Goal: Task Accomplishment & Management: Use online tool/utility

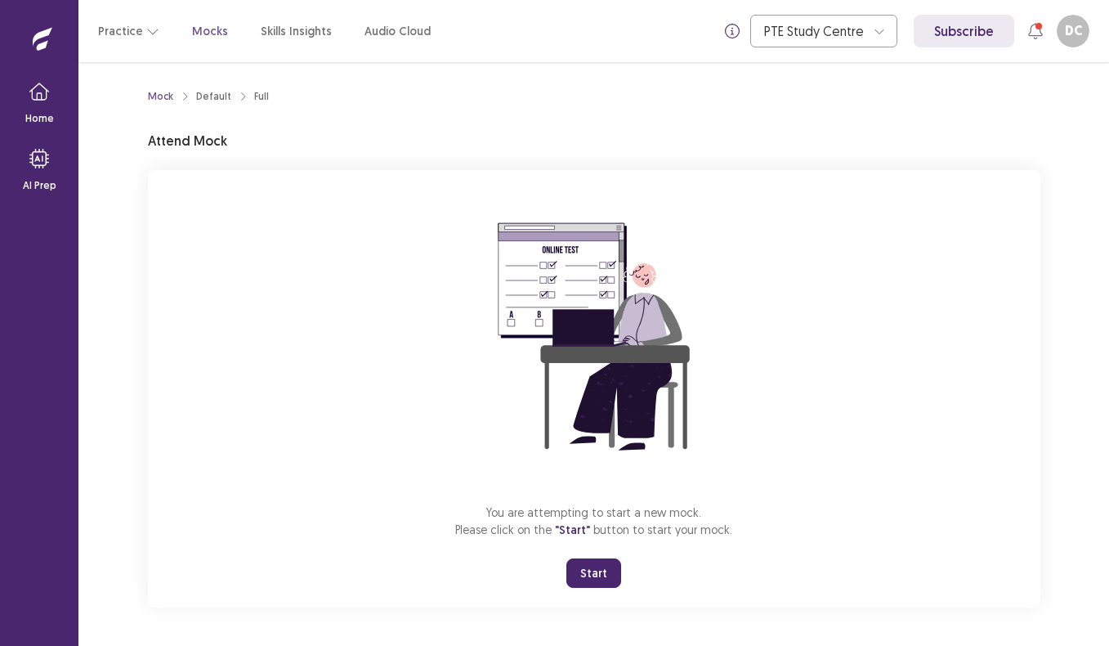
click at [603, 567] on button "Start" at bounding box center [594, 572] width 55 height 29
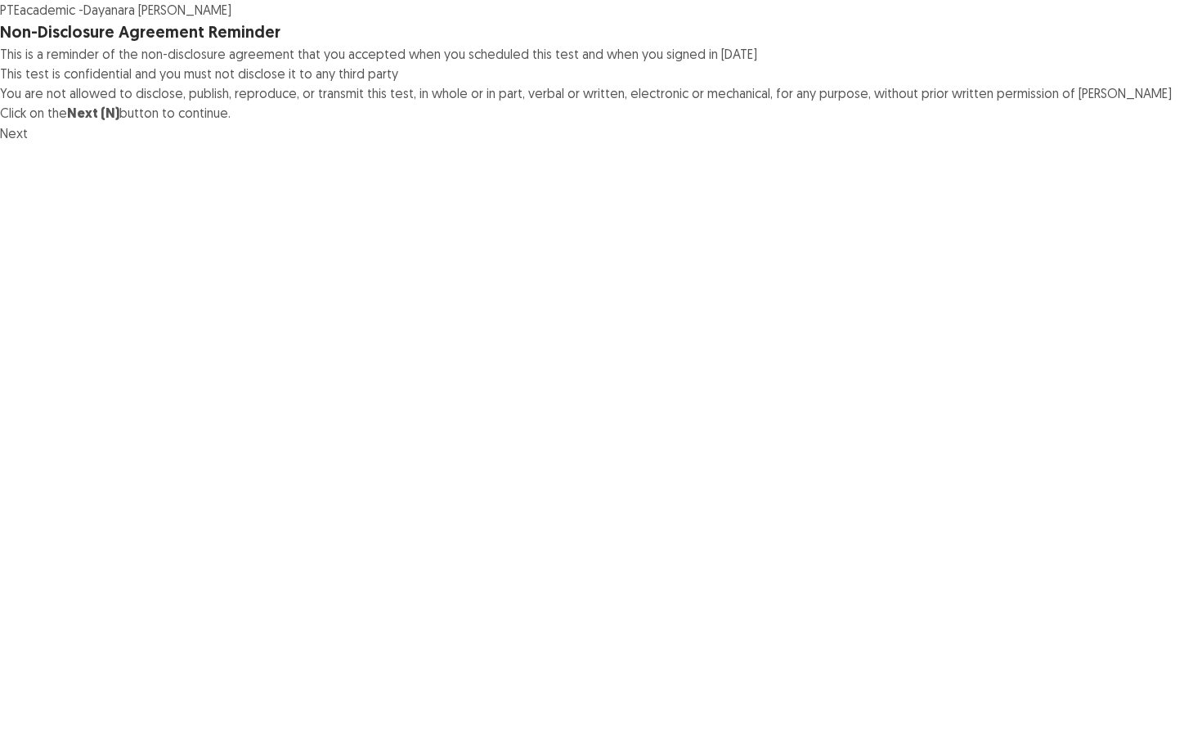
click at [1078, 143] on div "PTE academic - Dayanara [PERSON_NAME] Non-Disclosure Agreement Reminder This is…" at bounding box center [601, 71] width 1202 height 143
click at [28, 143] on button "Next" at bounding box center [14, 133] width 28 height 20
click at [71, 212] on button "Confirm" at bounding box center [35, 196] width 71 height 29
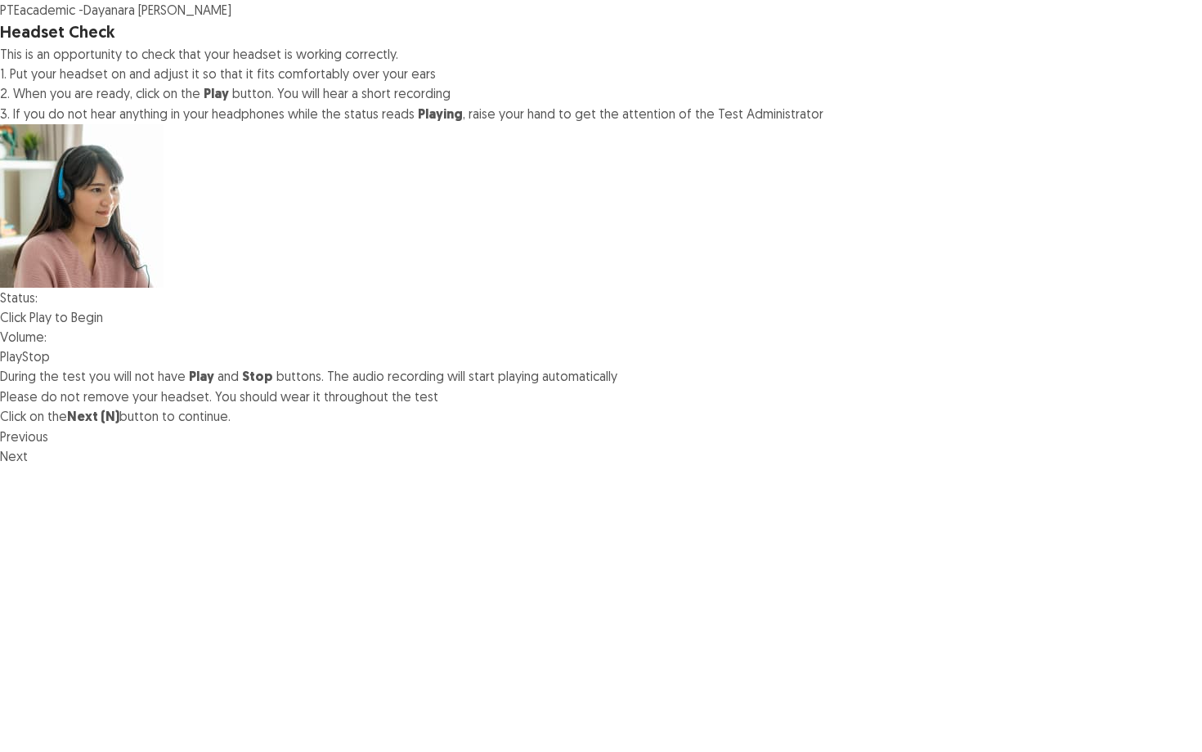
click at [47, 336] on div at bounding box center [47, 336] width 0 height 13
click at [40, 337] on img at bounding box center [40, 337] width 0 height 0
click at [47, 338] on div at bounding box center [47, 336] width 0 height 13
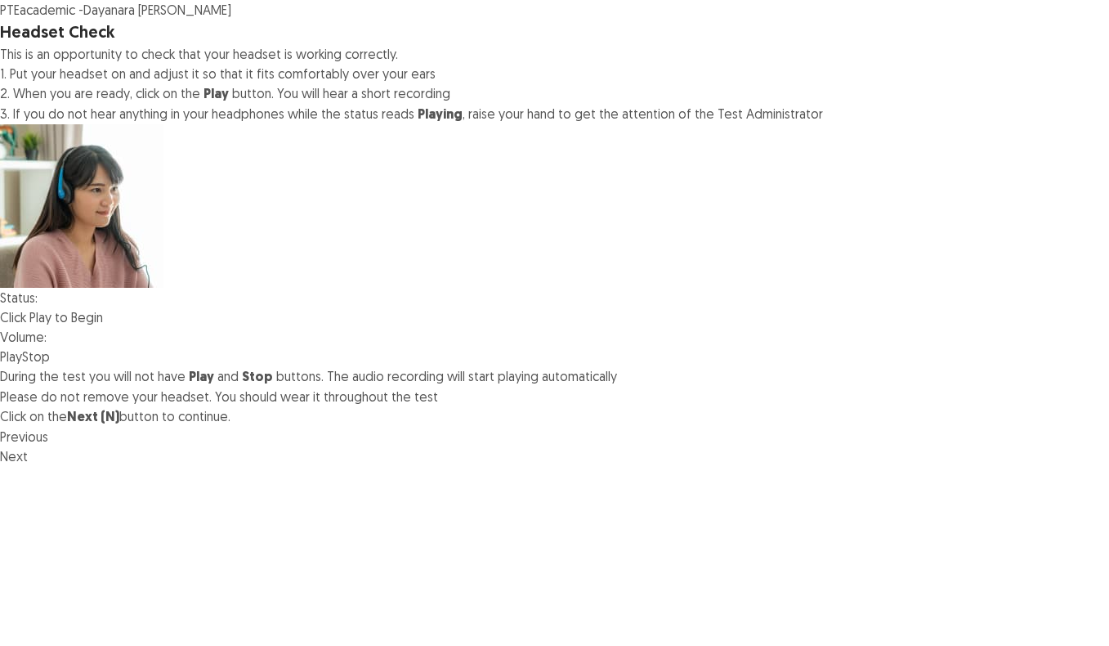
click at [47, 335] on div at bounding box center [47, 336] width 0 height 13
click at [47, 338] on div at bounding box center [47, 336] width 0 height 13
click at [47, 343] on div at bounding box center [47, 336] width 0 height 13
click at [22, 366] on button "Play" at bounding box center [11, 357] width 22 height 20
click at [47, 343] on div at bounding box center [47, 336] width 0 height 13
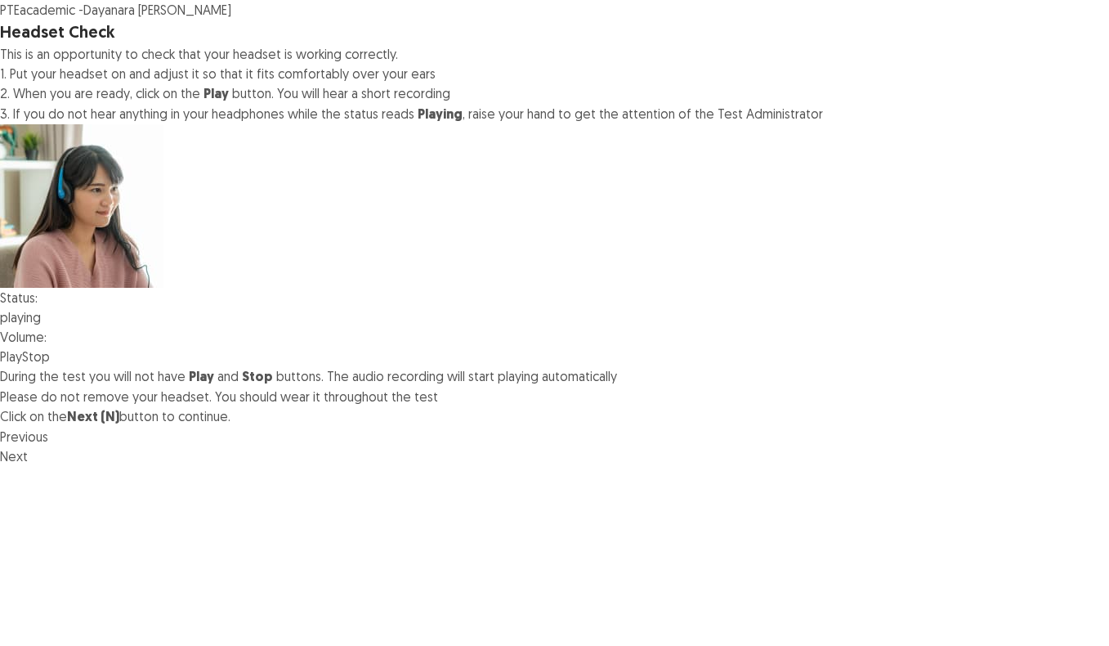
click at [311, 330] on div "Status: playing Volume: Play Stop" at bounding box center [554, 327] width 1109 height 78
click at [47, 336] on div at bounding box center [47, 336] width 0 height 13
click at [47, 338] on div at bounding box center [47, 336] width 0 height 13
click at [47, 339] on div at bounding box center [47, 336] width 0 height 13
click at [805, 83] on div "PTE academic - Dayanara [PERSON_NAME] Headset Check This is an opportunity to c…" at bounding box center [554, 203] width 1109 height 406
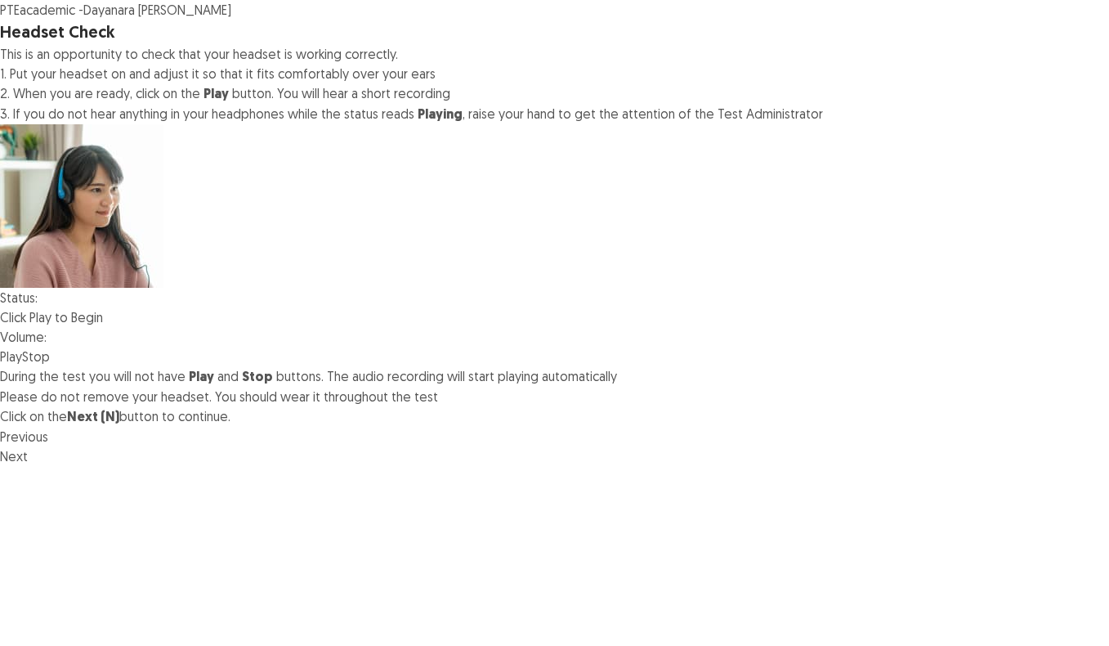
click at [365, 350] on div "Status: Click Play to Begin Volume: Play Stop" at bounding box center [554, 327] width 1109 height 78
click at [47, 343] on div at bounding box center [47, 336] width 0 height 13
click at [22, 366] on button "Play" at bounding box center [11, 357] width 22 height 20
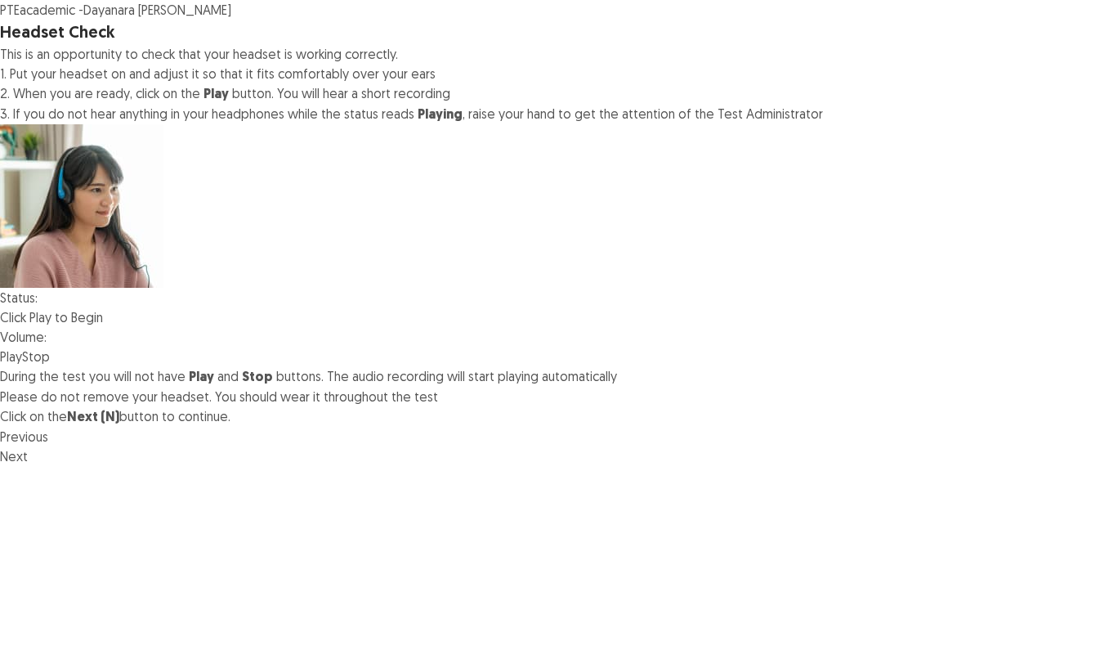
click at [47, 339] on div at bounding box center [47, 336] width 0 height 13
click at [22, 366] on button "Play" at bounding box center [11, 357] width 22 height 20
click at [47, 339] on div at bounding box center [47, 336] width 0 height 13
click at [22, 366] on button "Play" at bounding box center [11, 357] width 22 height 20
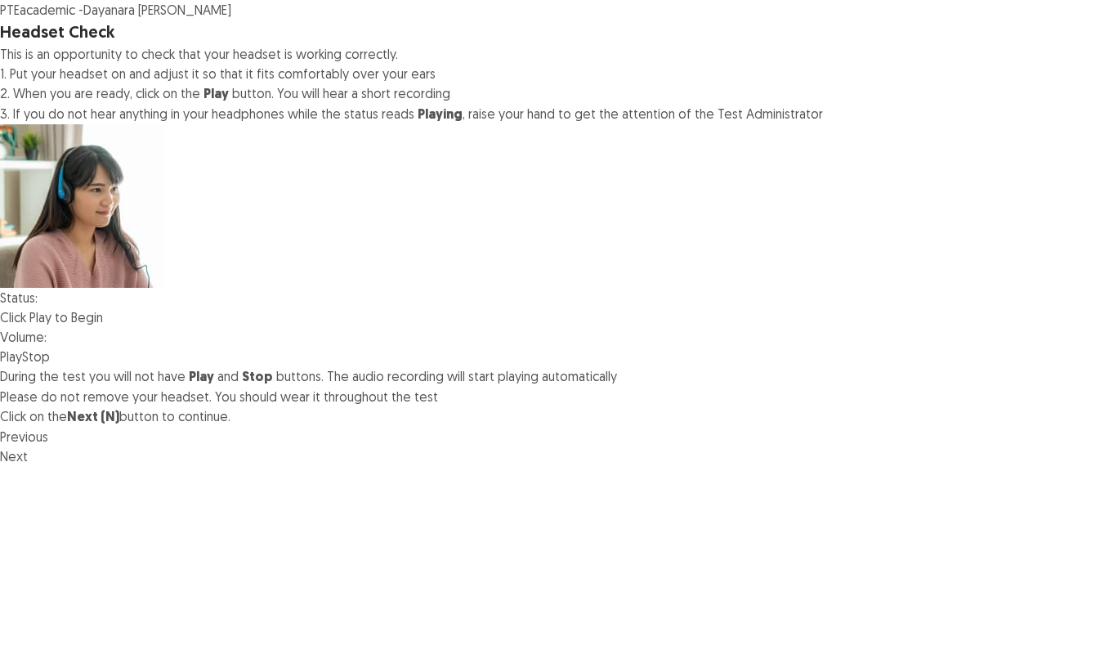
click at [28, 466] on button "Next" at bounding box center [14, 456] width 28 height 20
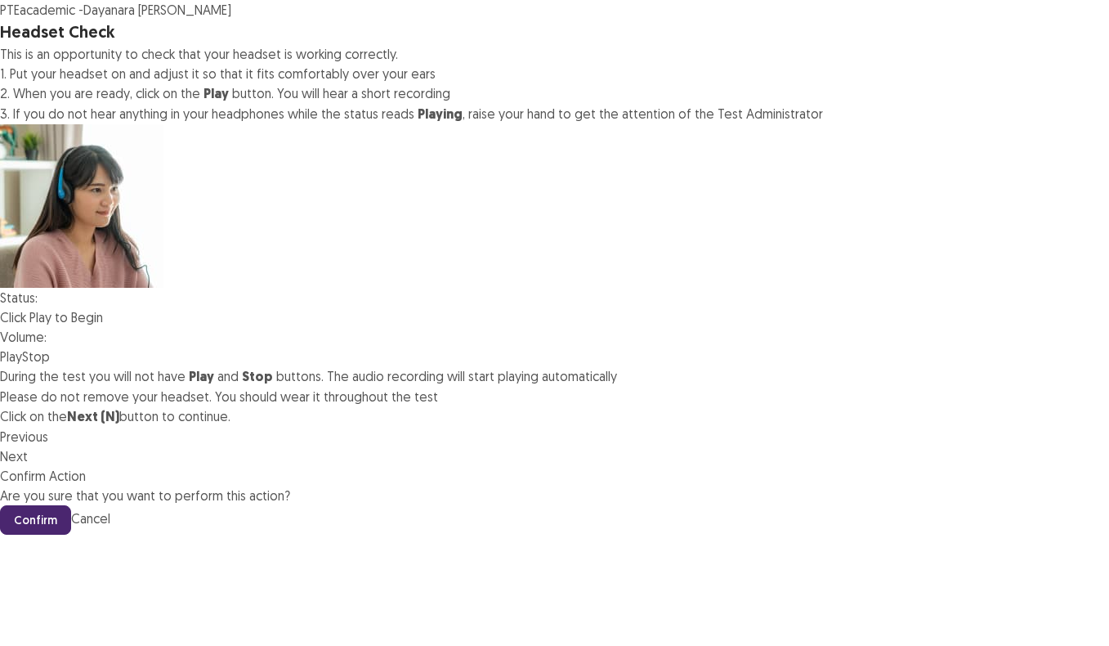
click at [71, 505] on button "Confirm" at bounding box center [35, 519] width 71 height 29
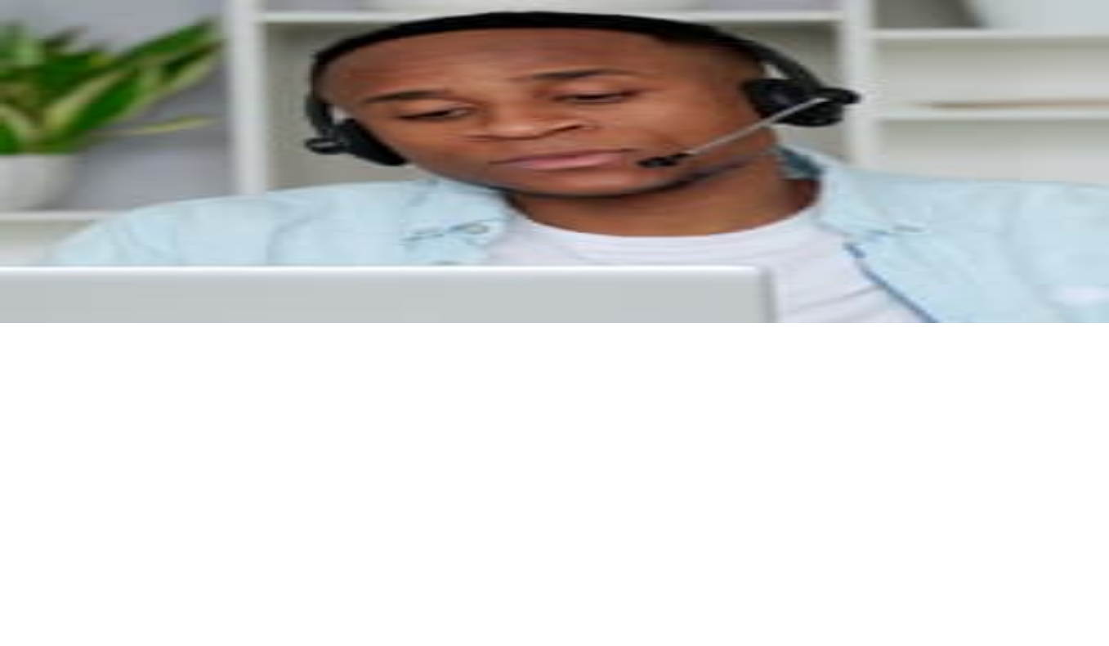
click at [42, 243] on button "Record" at bounding box center [21, 233] width 42 height 20
click at [182, 223] on div at bounding box center [554, 223] width 1109 height 0
click at [766, 125] on div "Microphone Check This is an opportunity to check that your microphone is workin…" at bounding box center [554, 92] width 1109 height 145
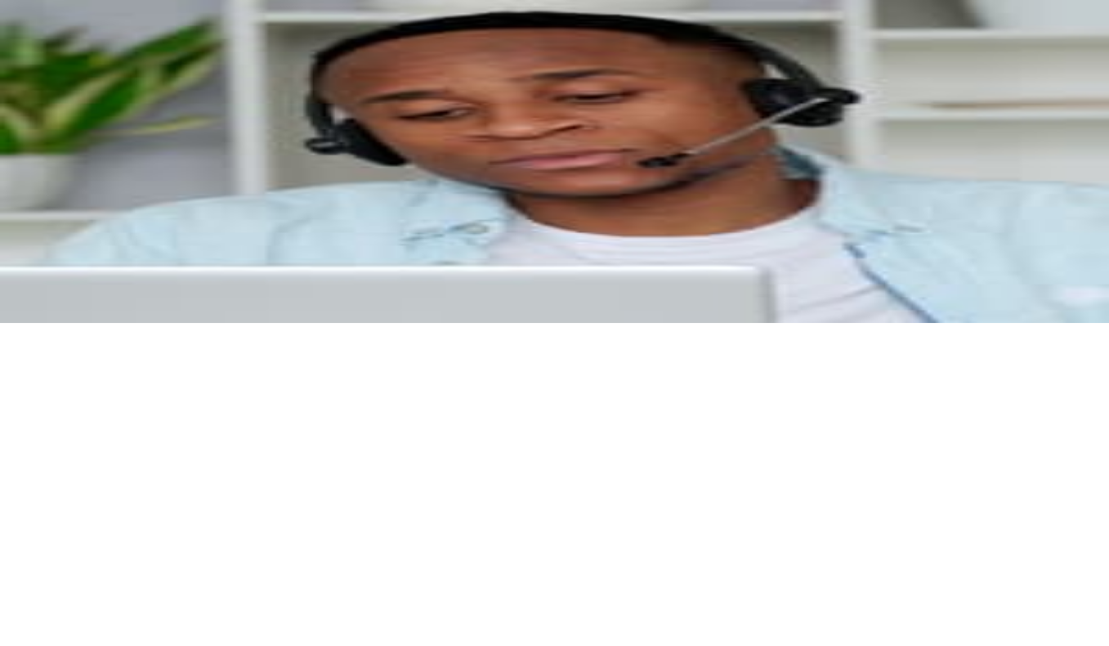
click at [48, 303] on button "Previous" at bounding box center [24, 294] width 48 height 20
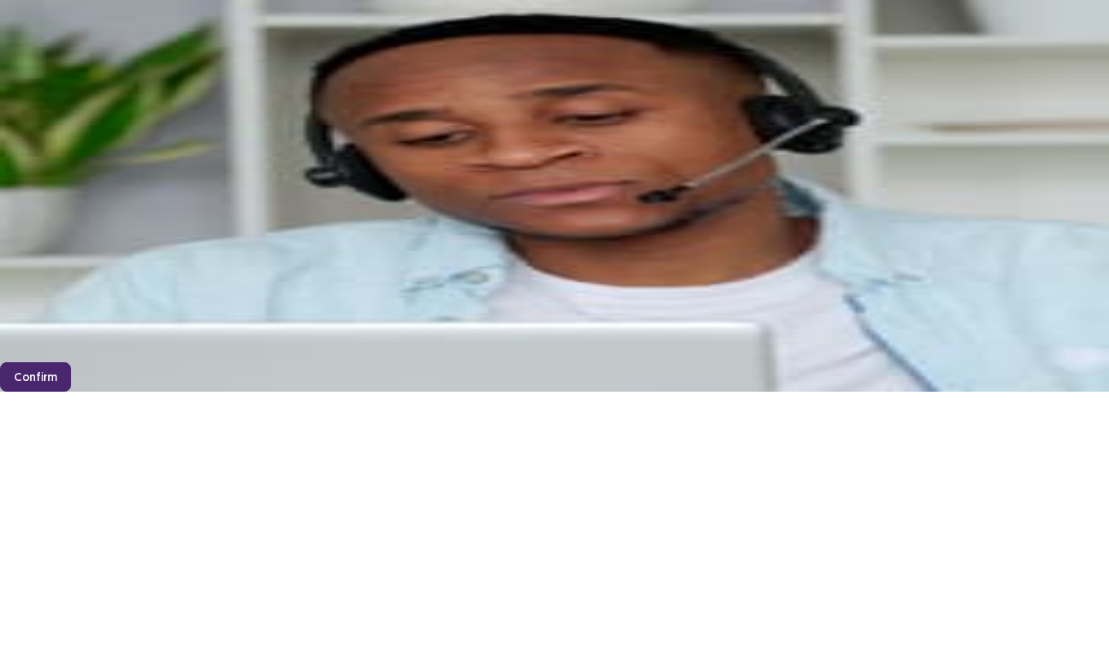
click at [71, 367] on button "Confirm" at bounding box center [35, 376] width 71 height 29
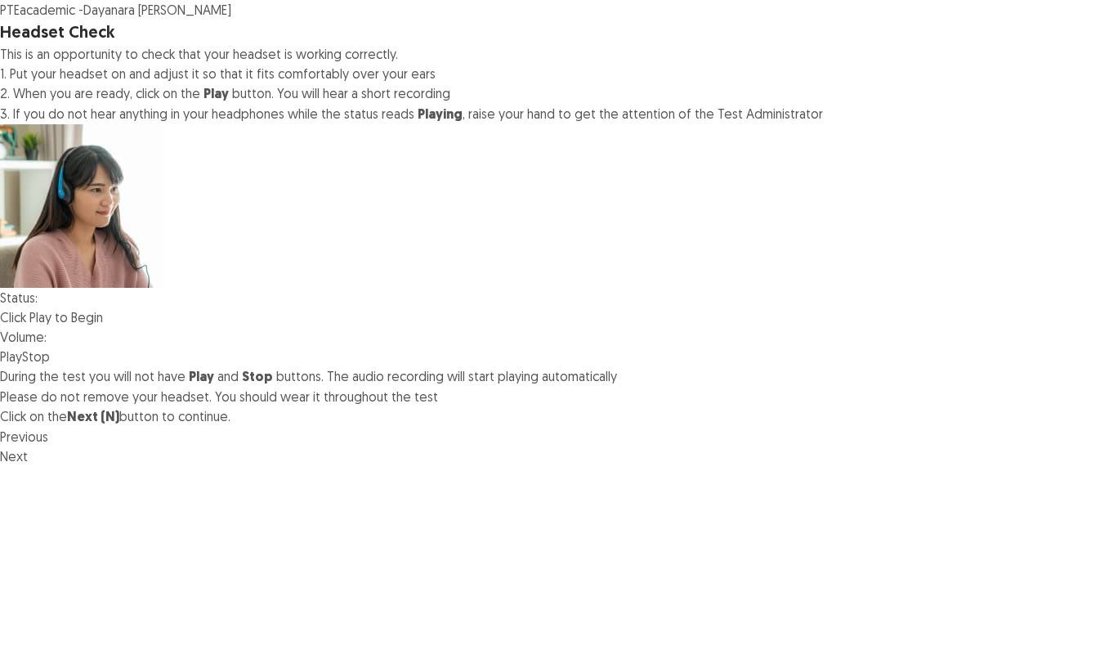
scroll to position [5, 0]
click at [47, 330] on div at bounding box center [47, 336] width 0 height 13
click at [22, 366] on button "Play" at bounding box center [11, 357] width 22 height 20
click at [28, 466] on button "Next" at bounding box center [14, 456] width 28 height 20
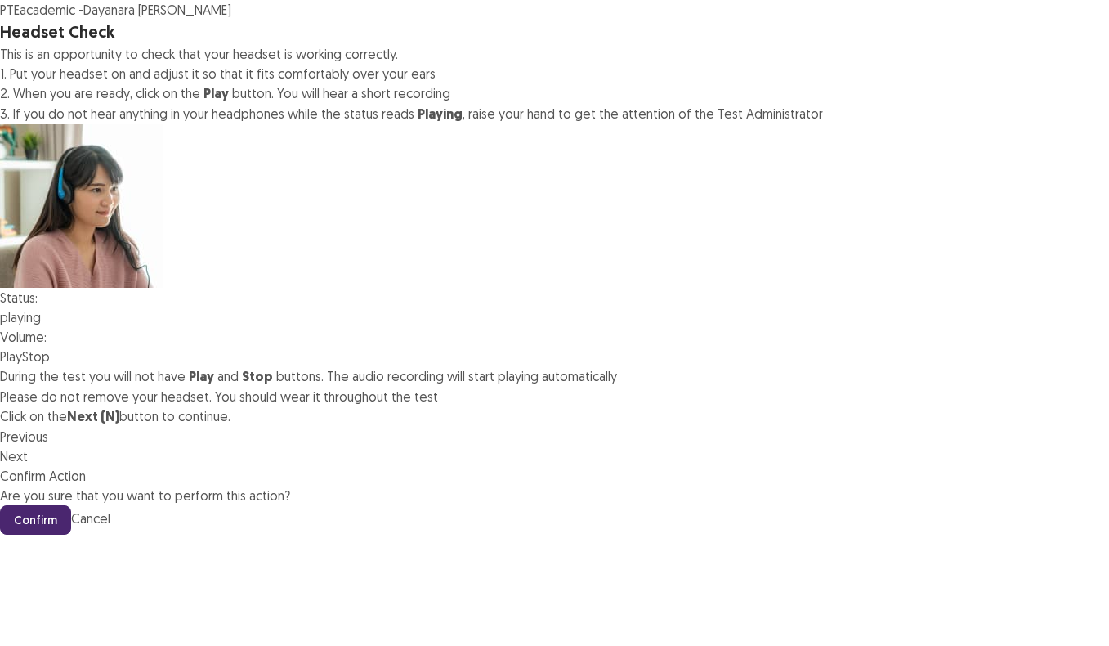
click at [71, 505] on button "Confirm" at bounding box center [35, 519] width 71 height 29
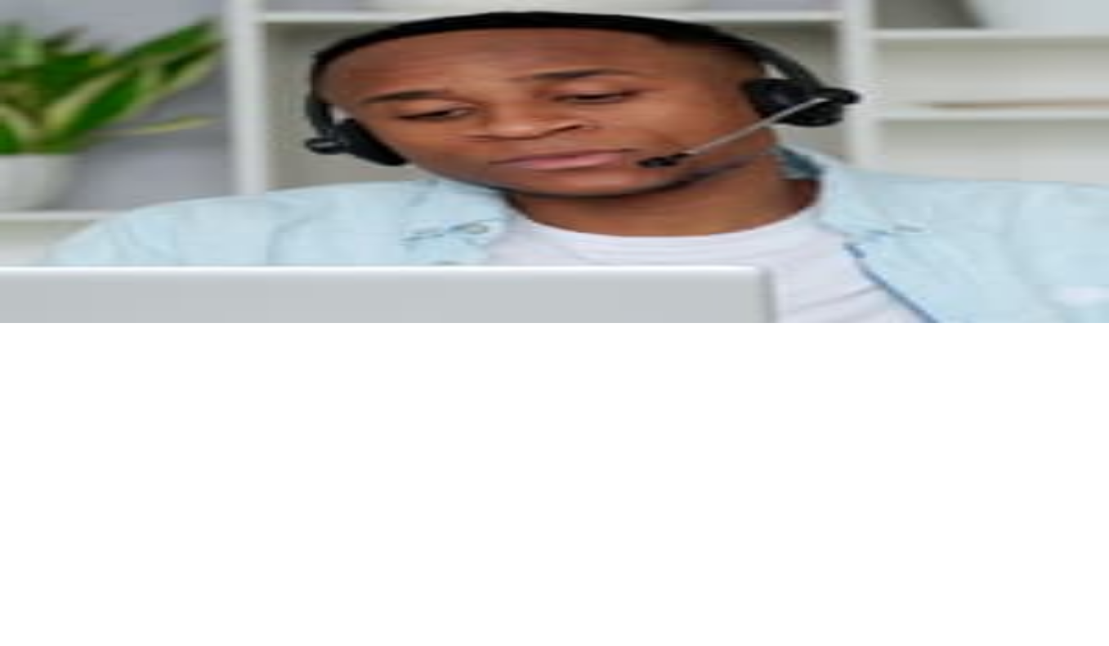
click at [42, 243] on button "Record" at bounding box center [21, 233] width 42 height 20
click at [734, 263] on div "Microphone Check This is an opportunity to check that your microphone is workin…" at bounding box center [554, 142] width 1109 height 244
click at [299, 204] on div "Current Status:" at bounding box center [554, 194] width 1109 height 20
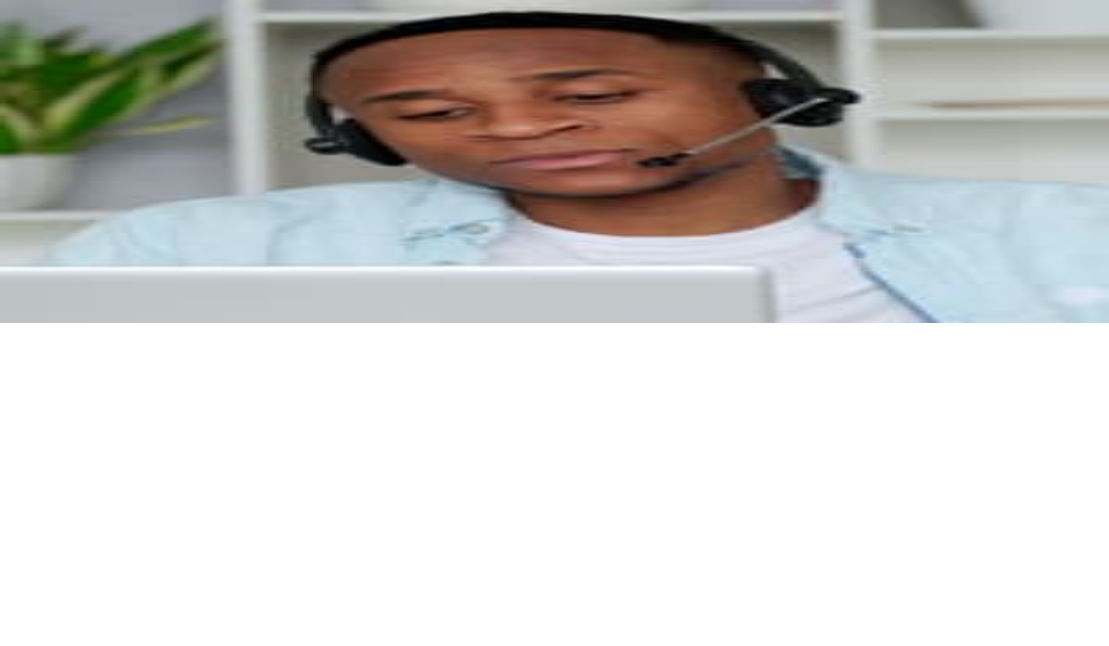
click at [299, 204] on div "Current Status:" at bounding box center [554, 194] width 1109 height 20
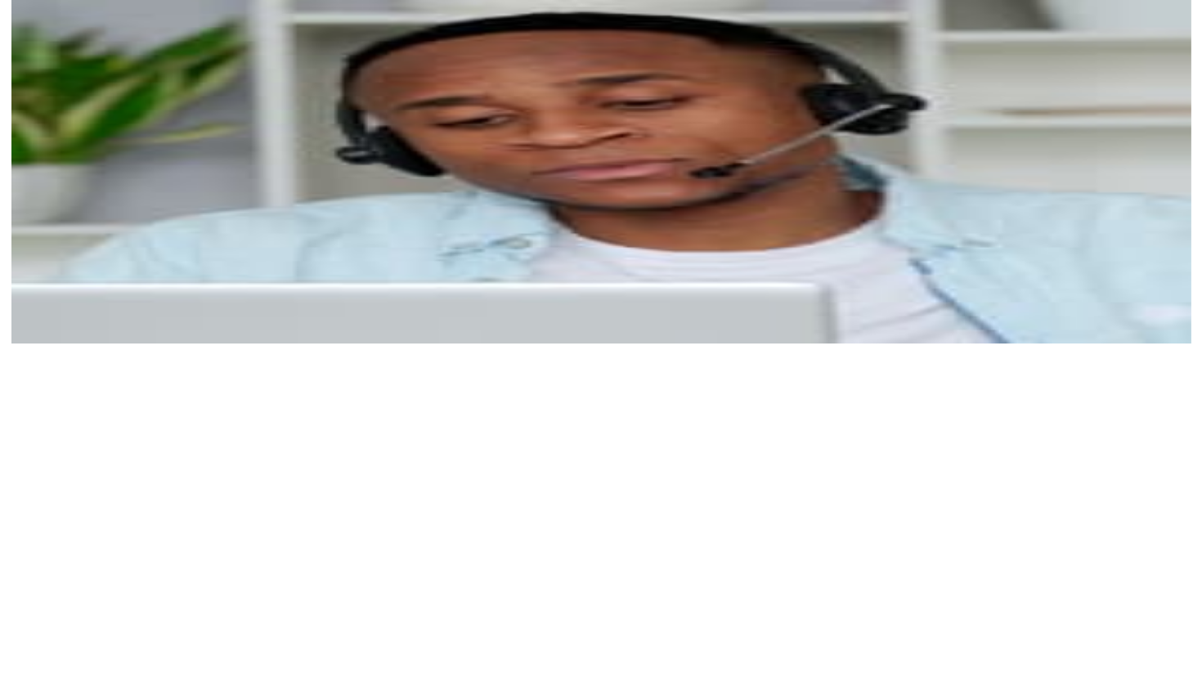
scroll to position [0, 0]
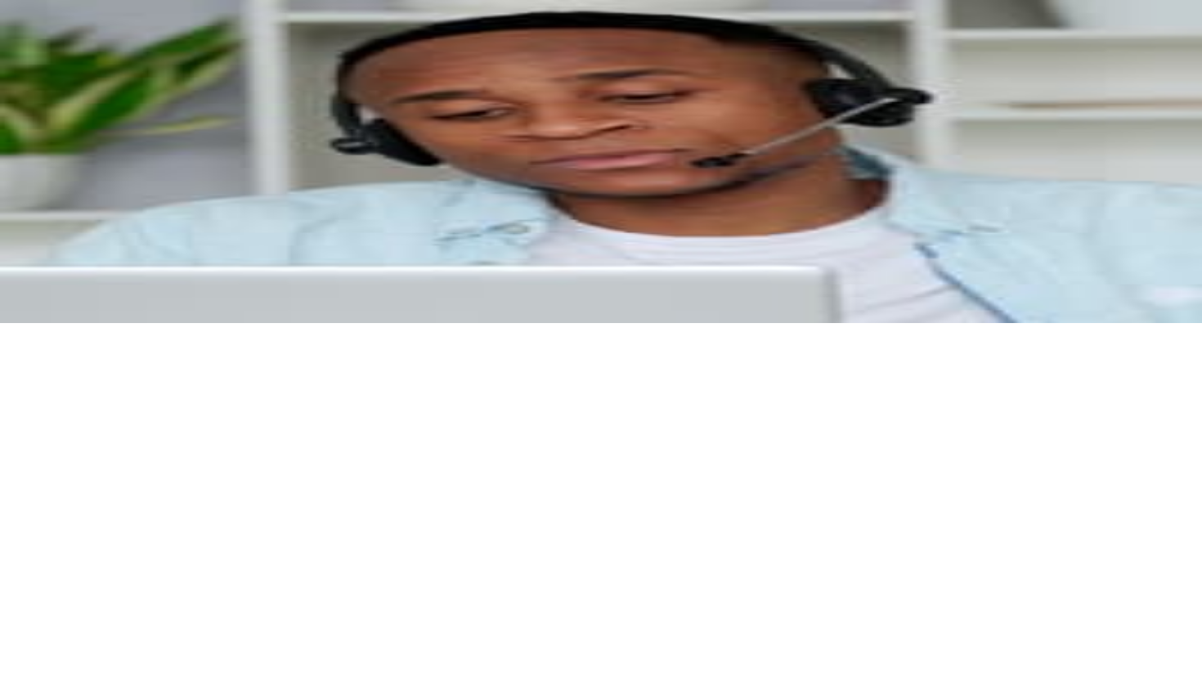
click at [568, 20] on div at bounding box center [601, 20] width 1202 height 0
click at [238, 243] on div "Recorded Answer Current Status: Click Record to Begin Record Playback Stop" at bounding box center [601, 203] width 1202 height 78
click at [48, 303] on button "Previous" at bounding box center [24, 294] width 48 height 20
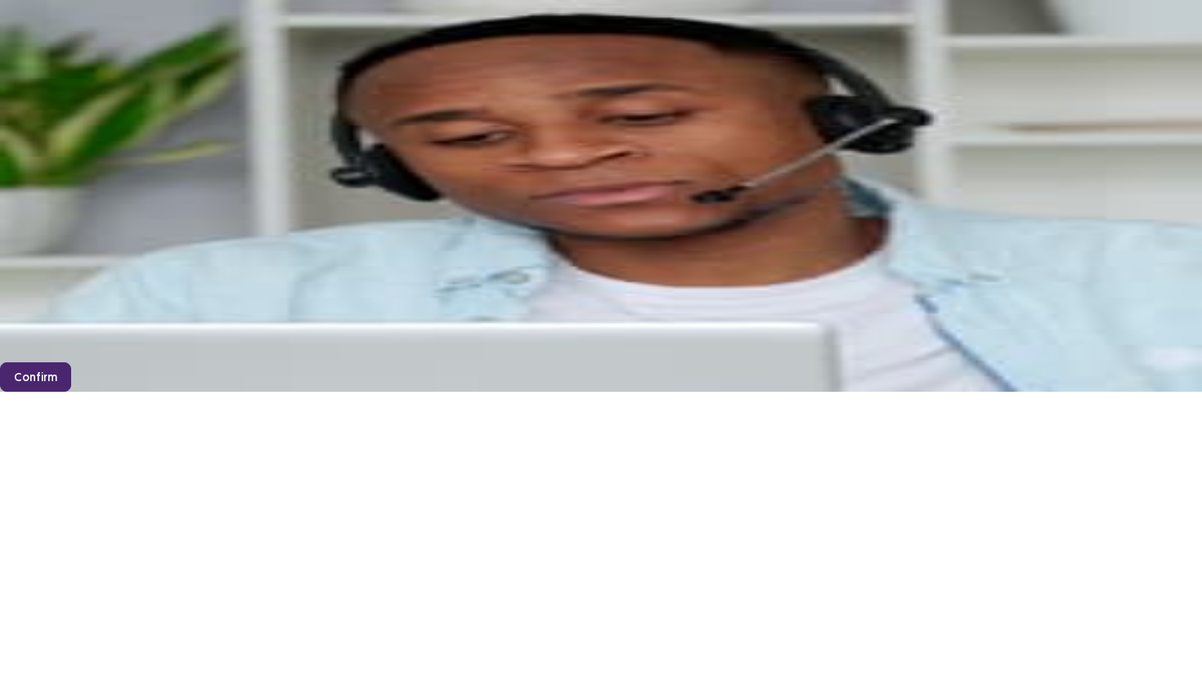
click at [71, 384] on button "Confirm" at bounding box center [35, 376] width 71 height 29
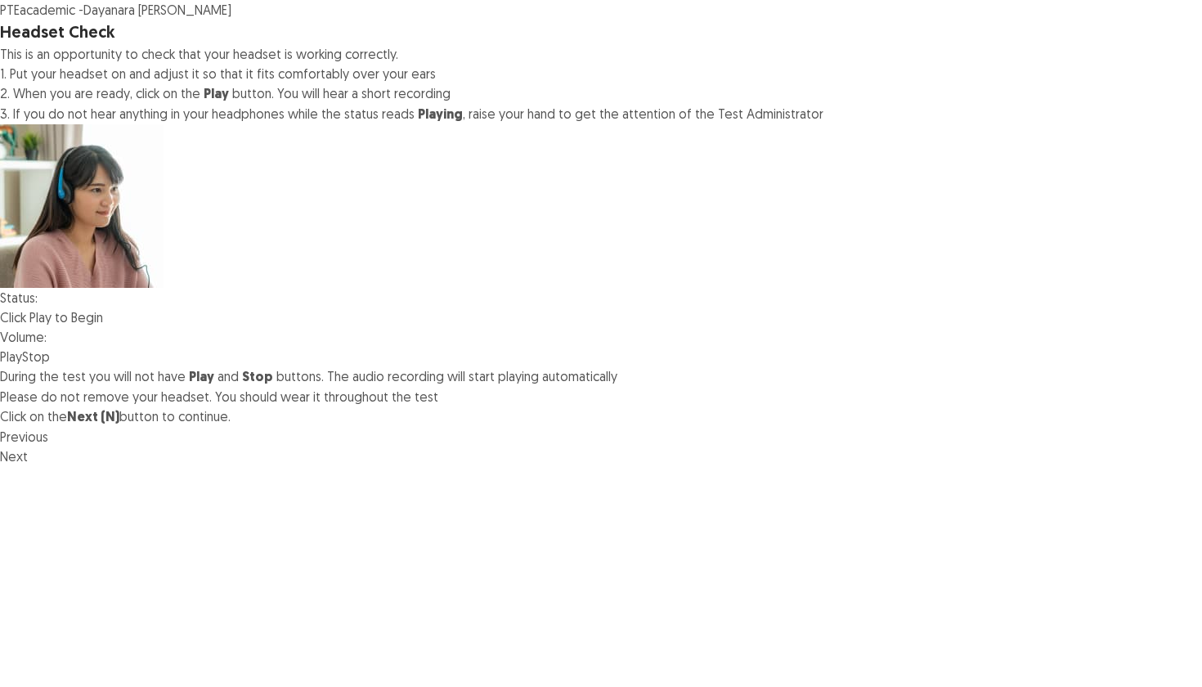
click at [47, 335] on div at bounding box center [47, 336] width 0 height 13
click at [22, 366] on button "Play" at bounding box center [11, 357] width 22 height 20
click at [50, 366] on button "Stop" at bounding box center [36, 357] width 28 height 20
click at [22, 366] on button "Play" at bounding box center [11, 357] width 22 height 20
click at [47, 338] on div at bounding box center [47, 336] width 0 height 13
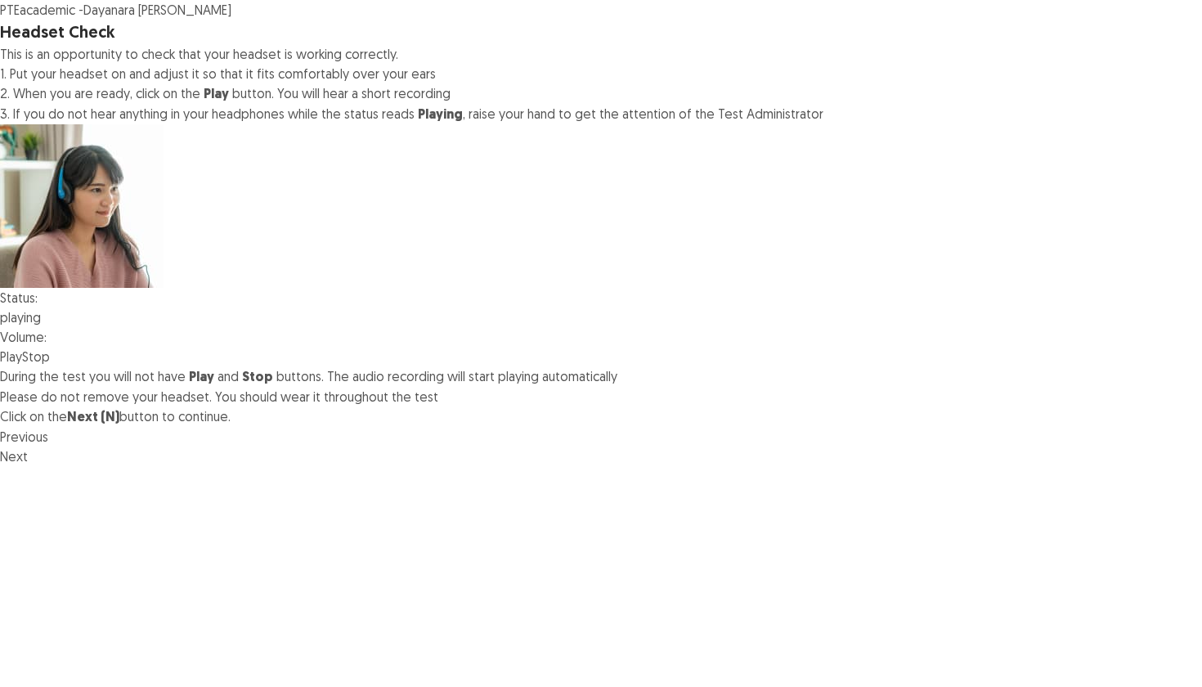
click at [47, 338] on div at bounding box center [47, 336] width 0 height 13
click at [47, 341] on div at bounding box center [47, 336] width 0 height 13
click at [28, 466] on button "Next" at bounding box center [14, 456] width 28 height 20
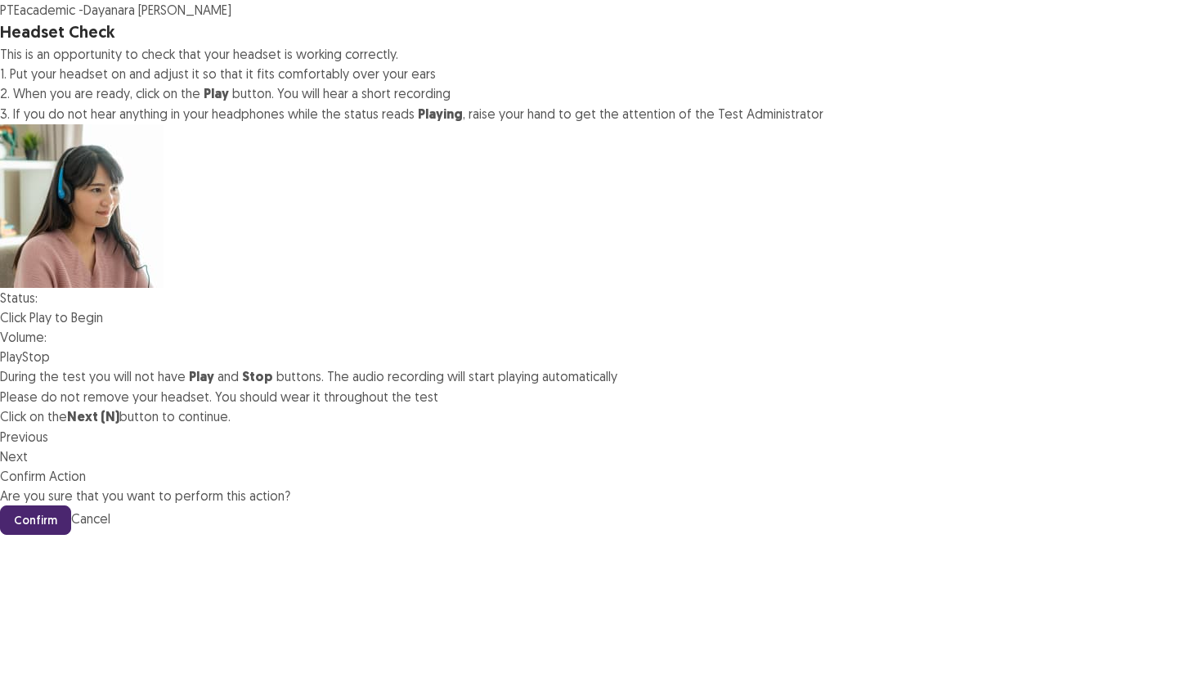
click at [71, 505] on button "Confirm" at bounding box center [35, 519] width 71 height 29
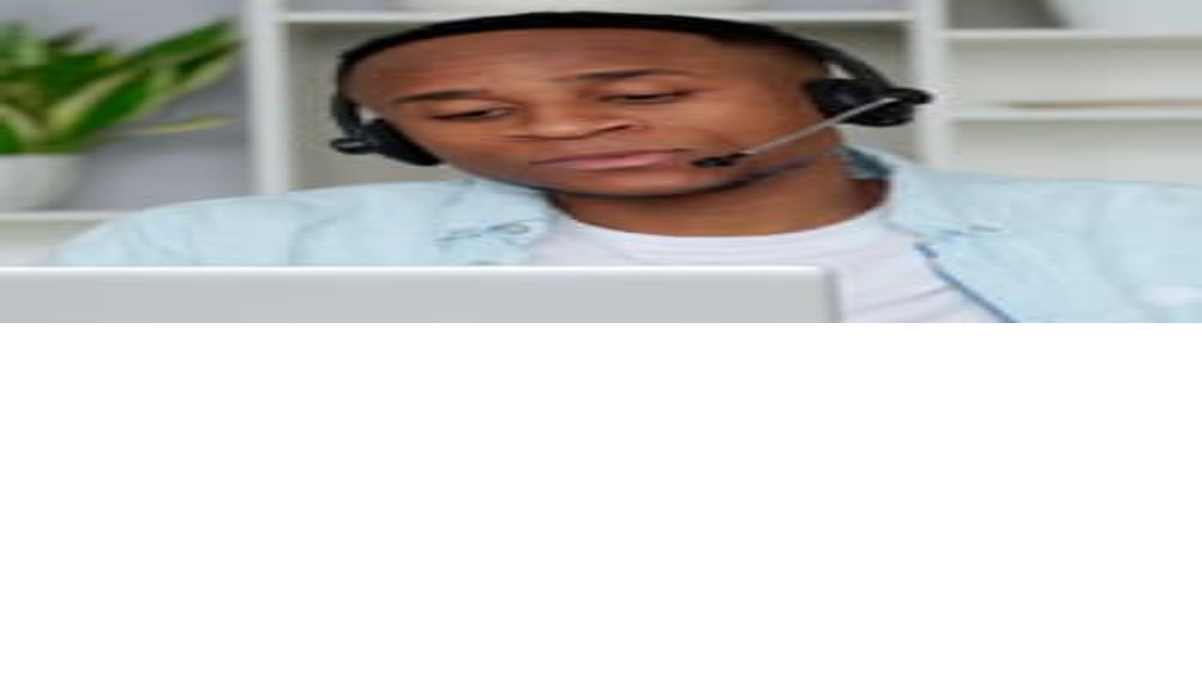
click at [42, 243] on button "Record" at bounding box center [21, 233] width 42 height 20
click at [28, 323] on button "Next" at bounding box center [14, 313] width 28 height 20
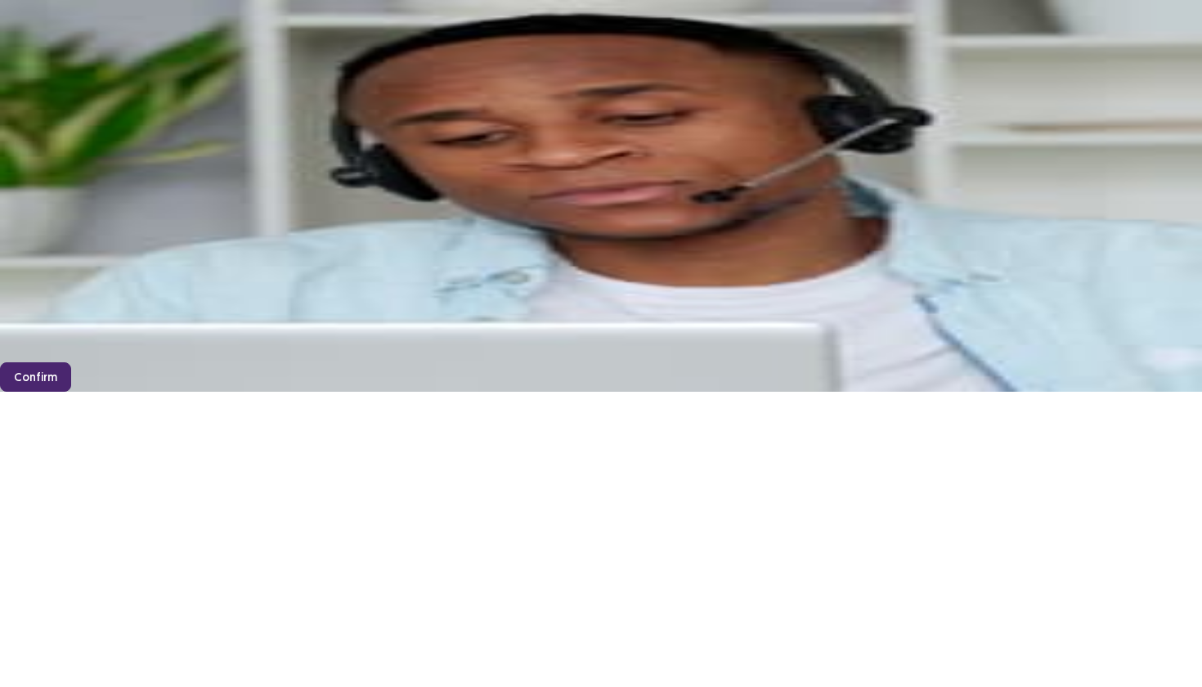
click at [71, 383] on button "Confirm" at bounding box center [35, 376] width 71 height 29
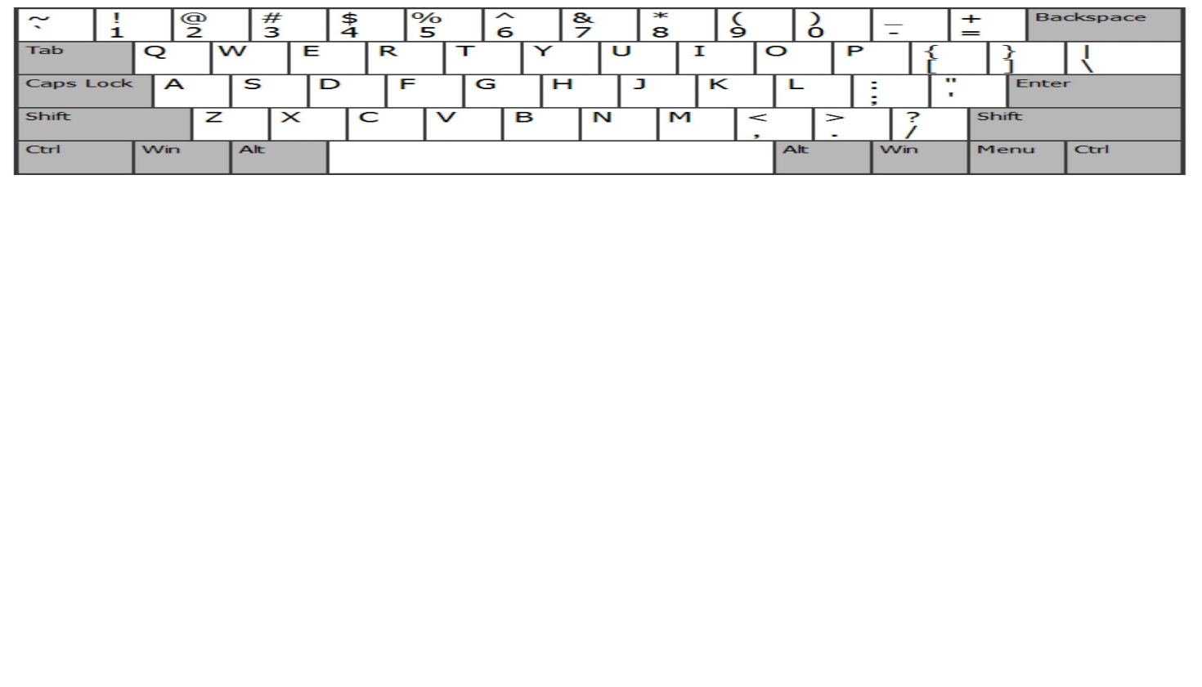
click at [378, 182] on img at bounding box center [601, 91] width 1202 height 182
click at [28, 182] on button "Next" at bounding box center [14, 173] width 28 height 20
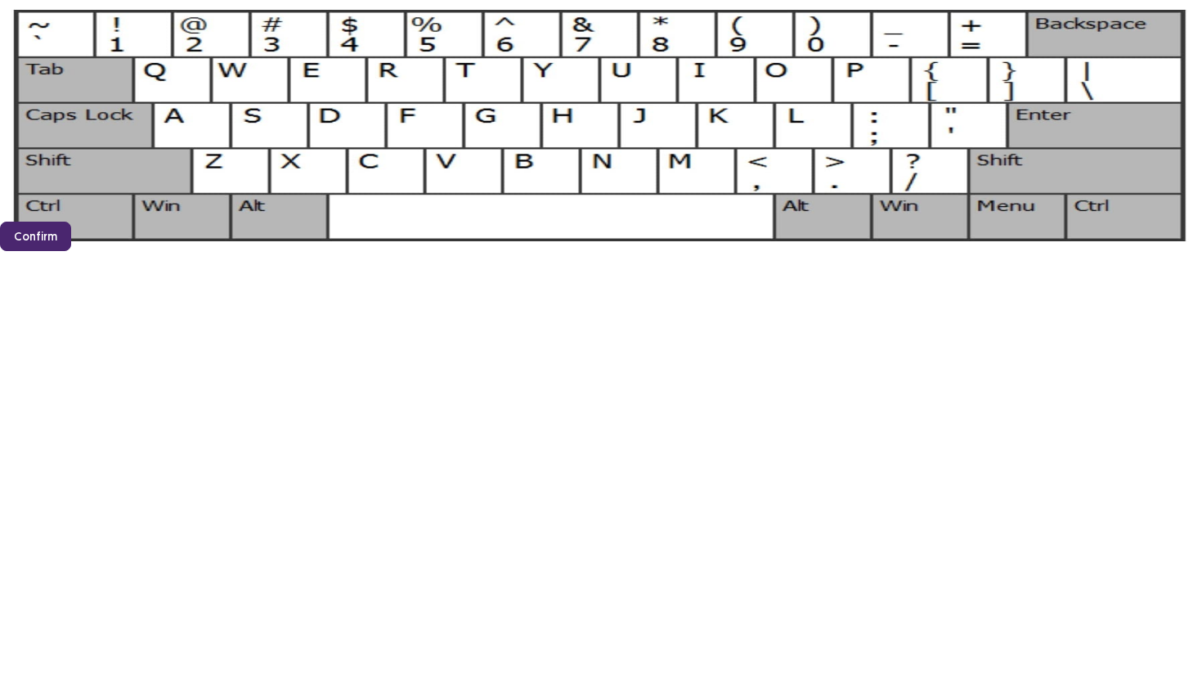
click at [71, 251] on button "Confirm" at bounding box center [35, 236] width 71 height 29
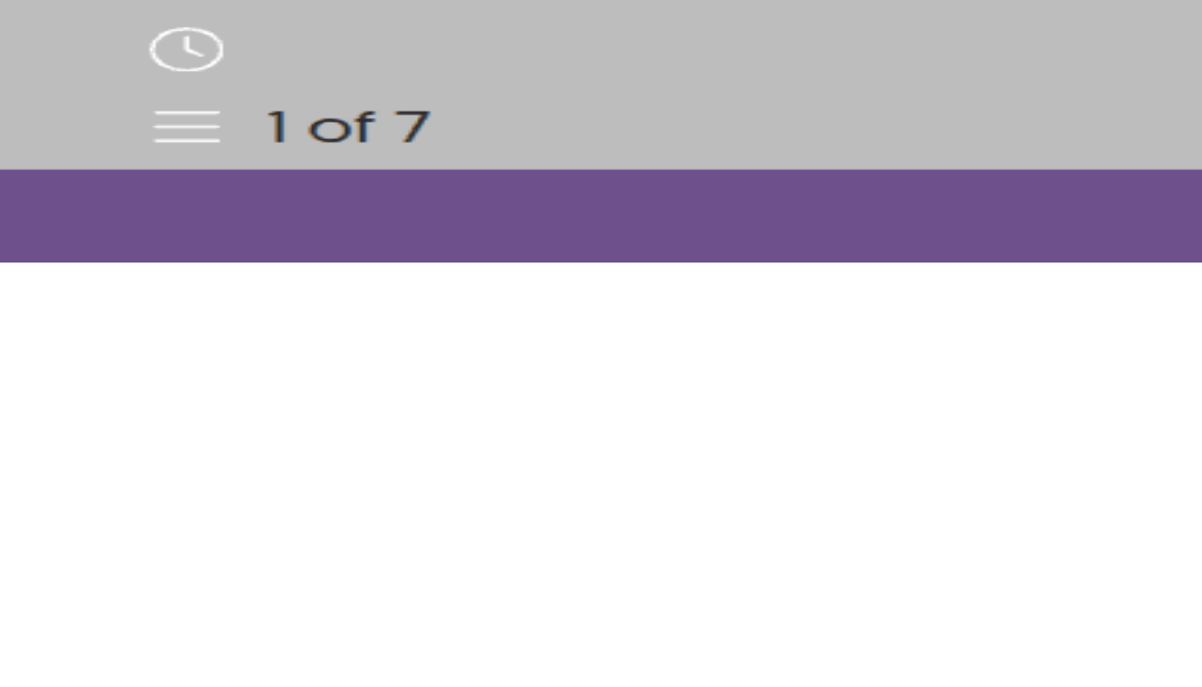
scroll to position [29, 0]
click at [28, 262] on button "Next" at bounding box center [14, 253] width 28 height 20
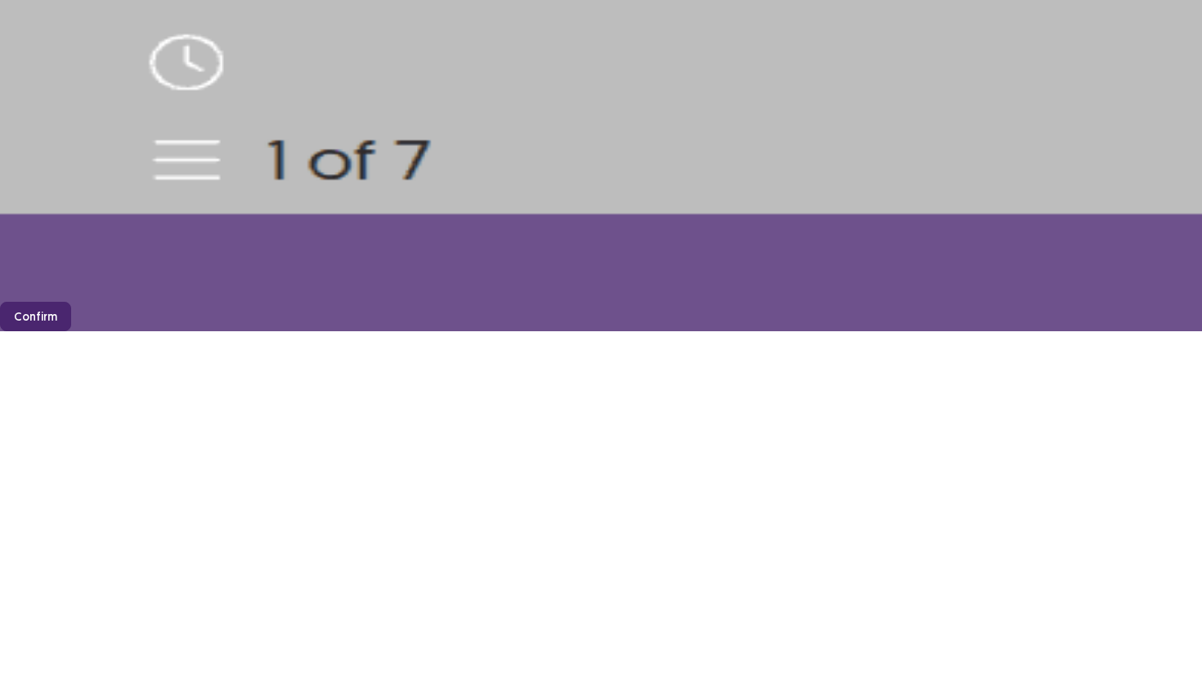
click at [71, 331] on button "Confirm" at bounding box center [35, 316] width 71 height 29
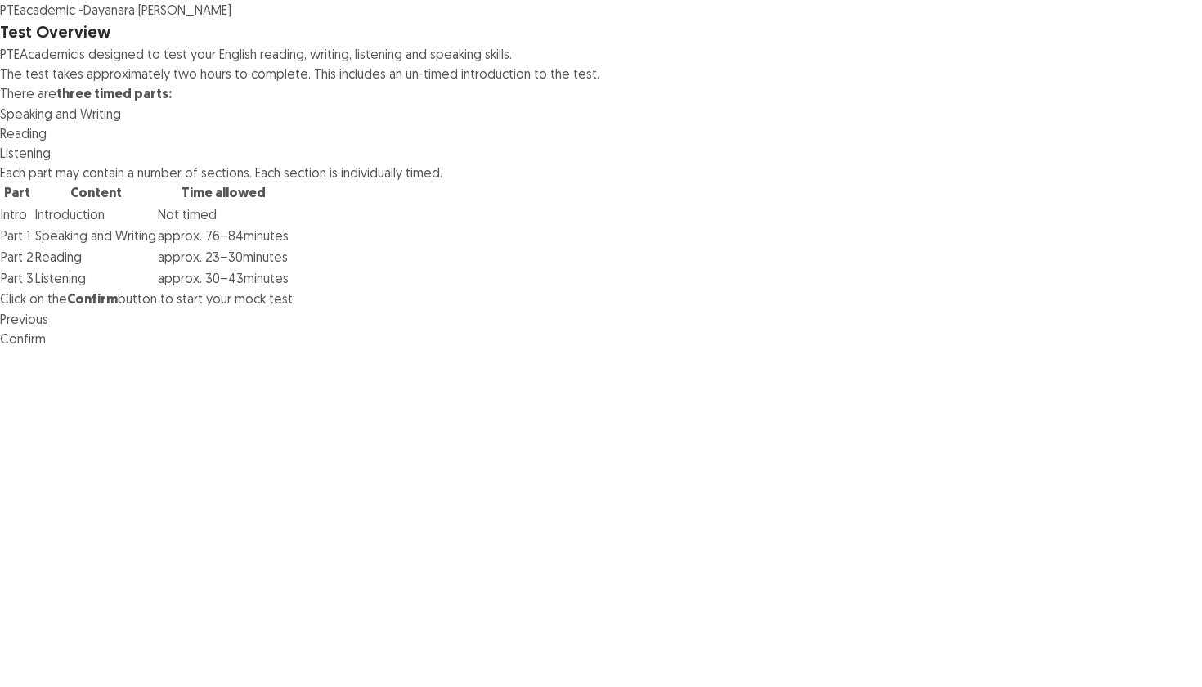
scroll to position [0, 0]
click at [46, 348] on button "Confirm" at bounding box center [23, 339] width 46 height 20
click at [71, 388] on button "Confirm" at bounding box center [35, 402] width 71 height 29
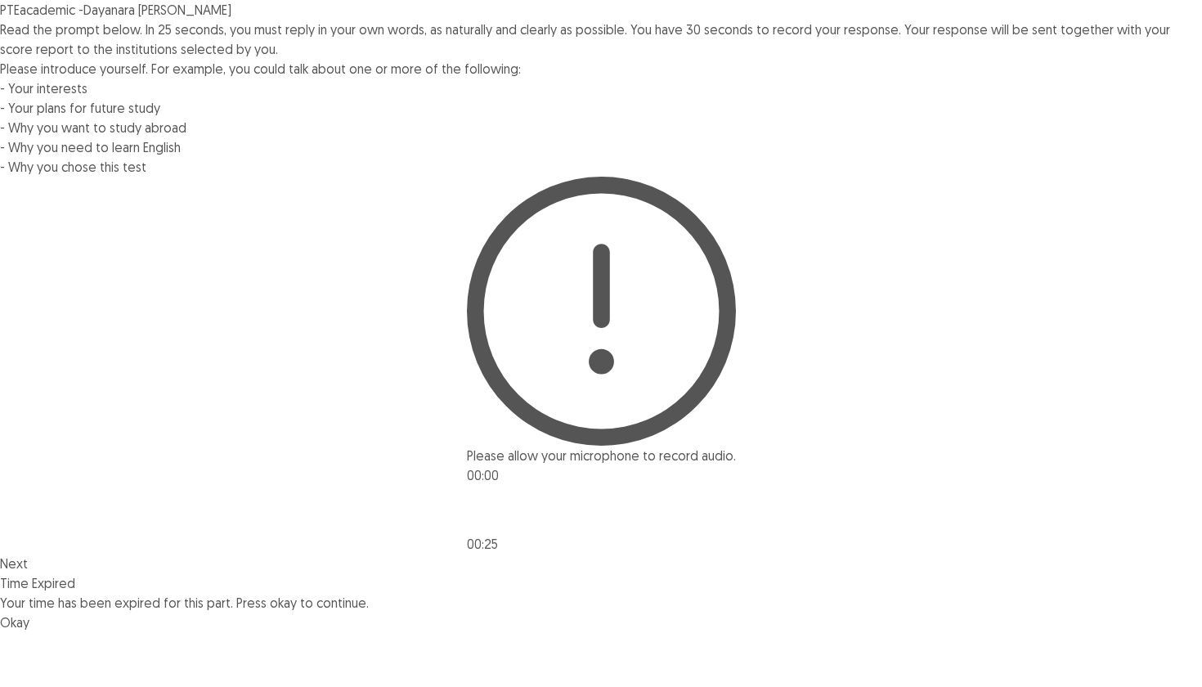
click at [29, 612] on button "Okay" at bounding box center [14, 622] width 29 height 20
